Goal: Task Accomplishment & Management: Complete application form

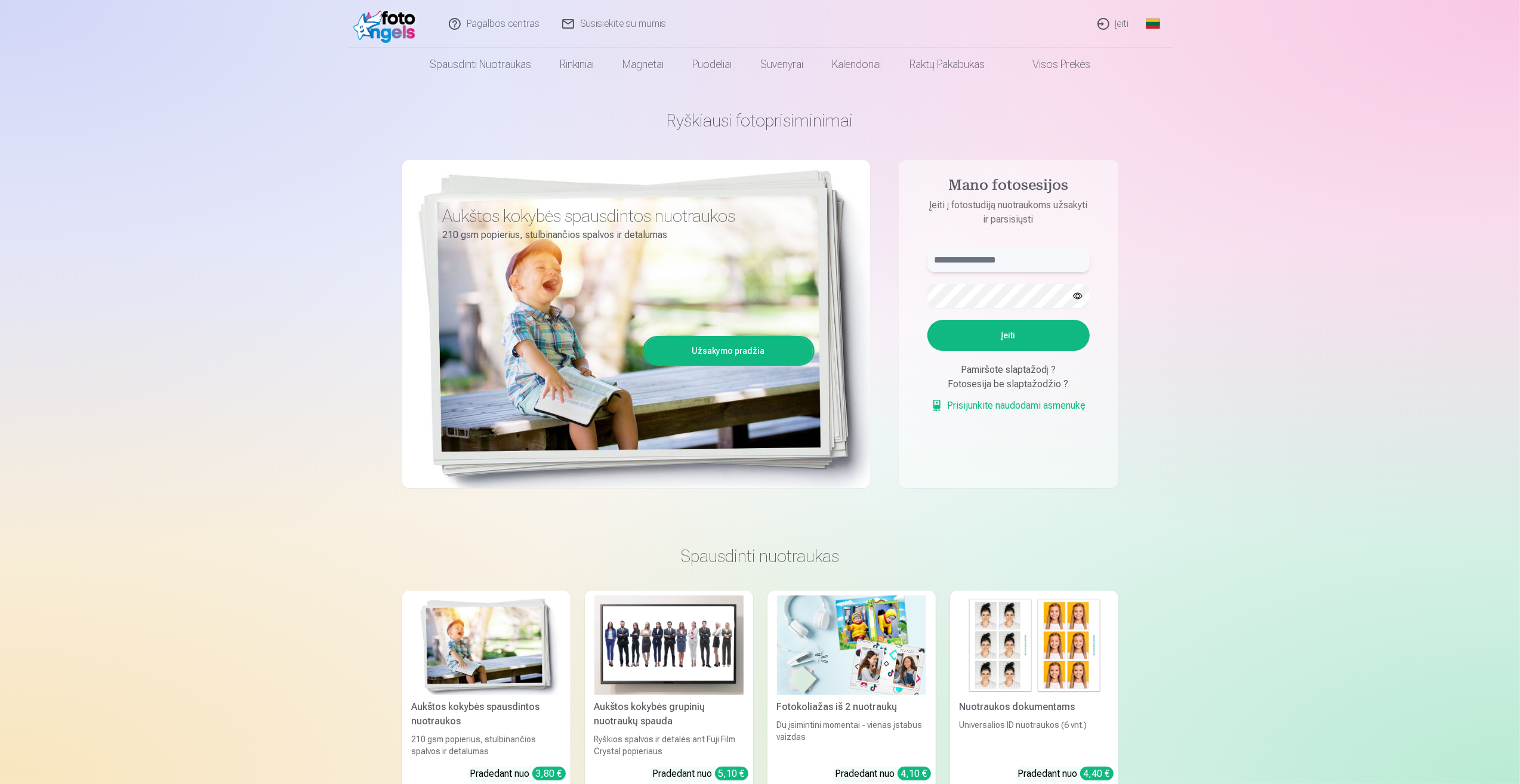
click at [1066, 268] on input "text" at bounding box center [1009, 260] width 163 height 24
type input "**********"
click at [1033, 339] on button "Įeiti" at bounding box center [1009, 335] width 163 height 31
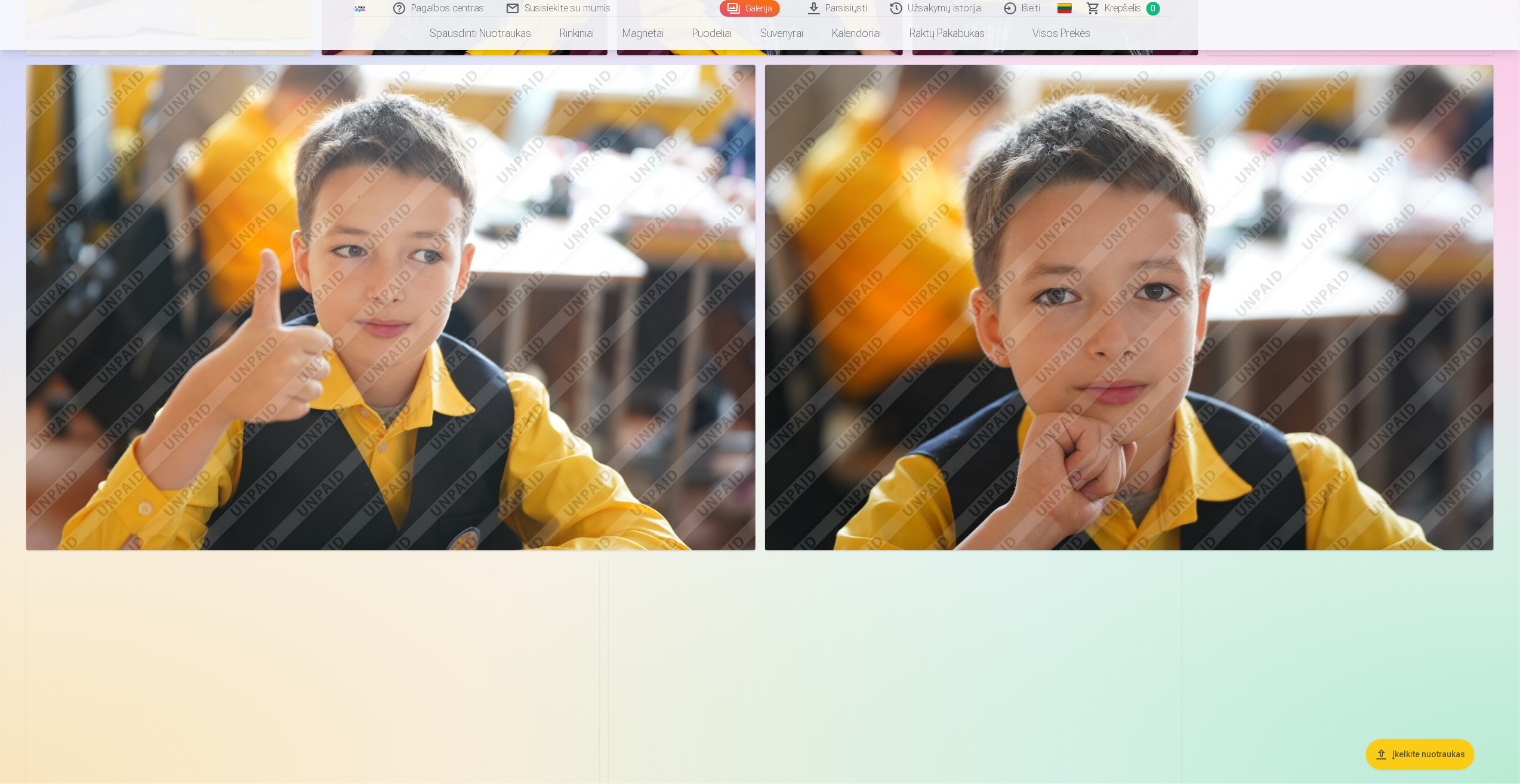
scroll to position [1969, 0]
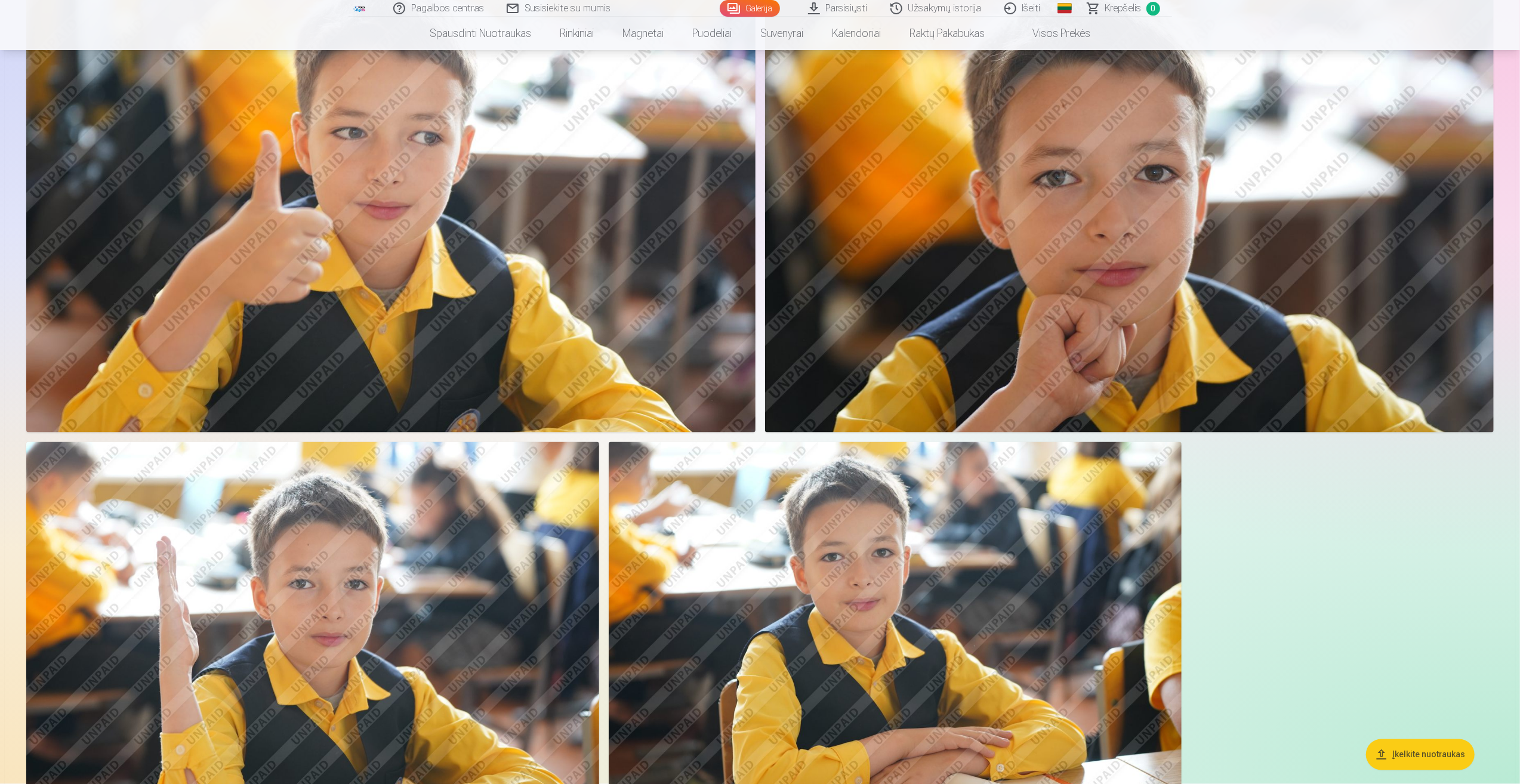
click at [1171, 338] on img at bounding box center [1130, 190] width 729 height 485
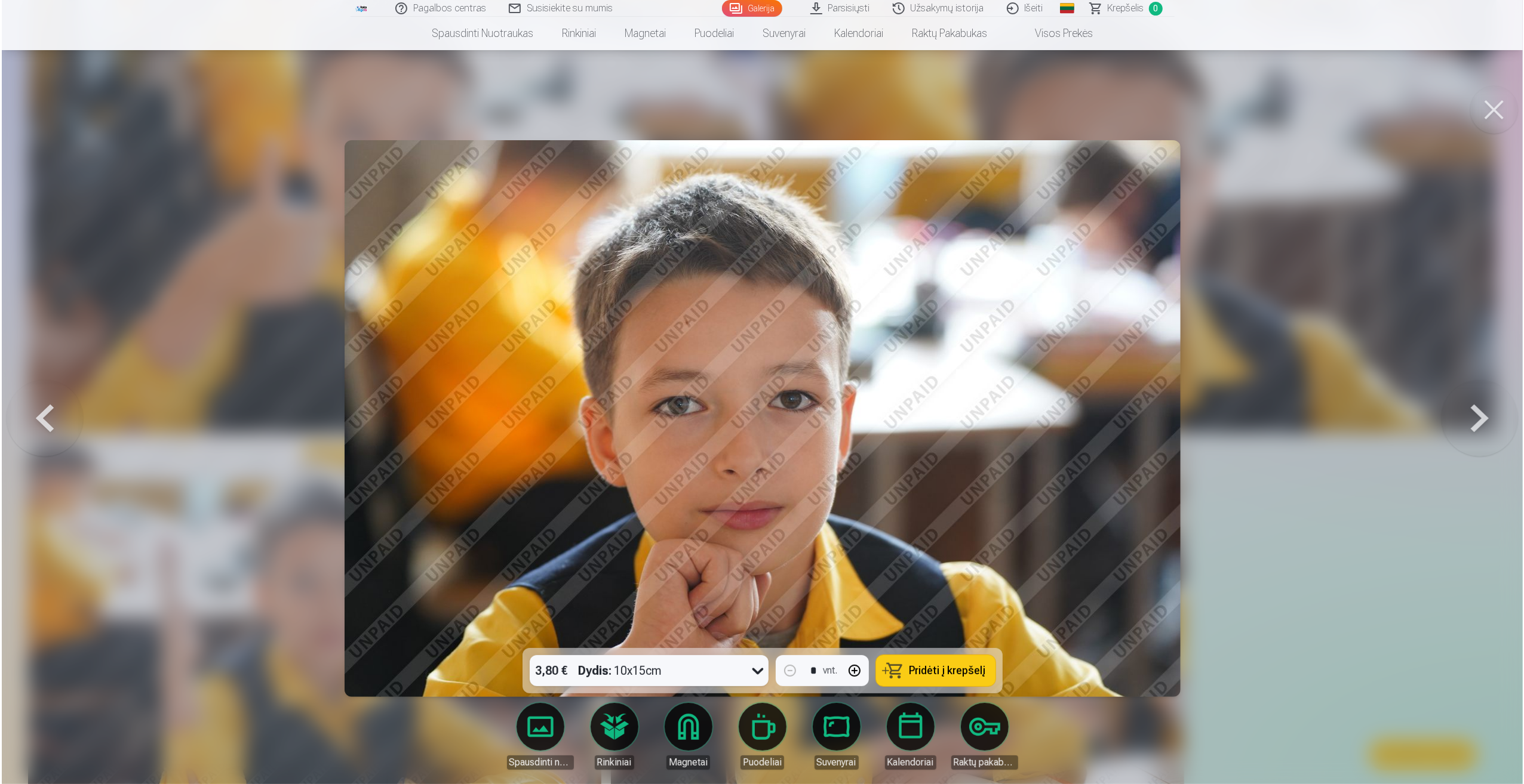
scroll to position [1972, 0]
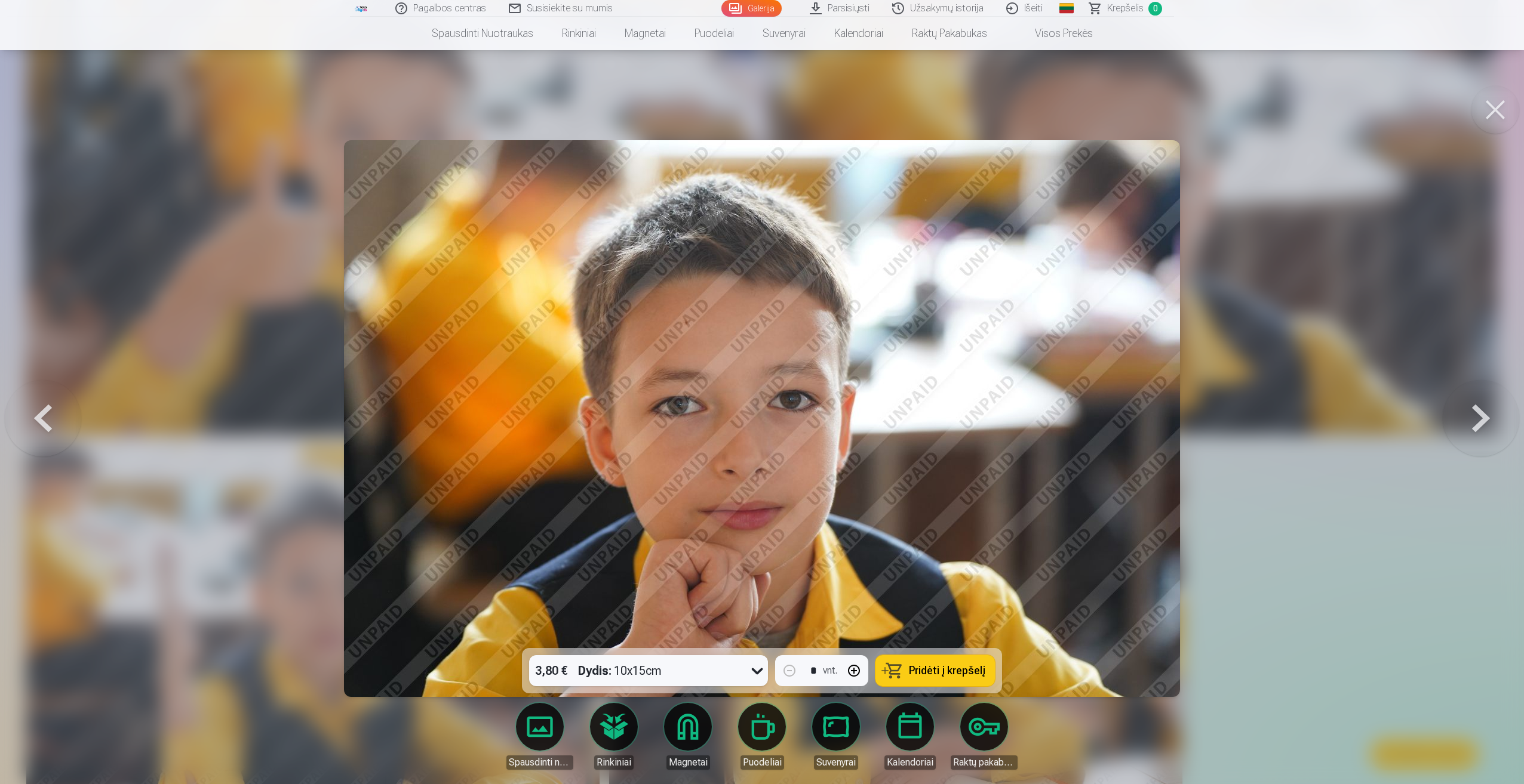
click at [1285, 469] on div at bounding box center [762, 392] width 1524 height 784
